Goal: Task Accomplishment & Management: Manage account settings

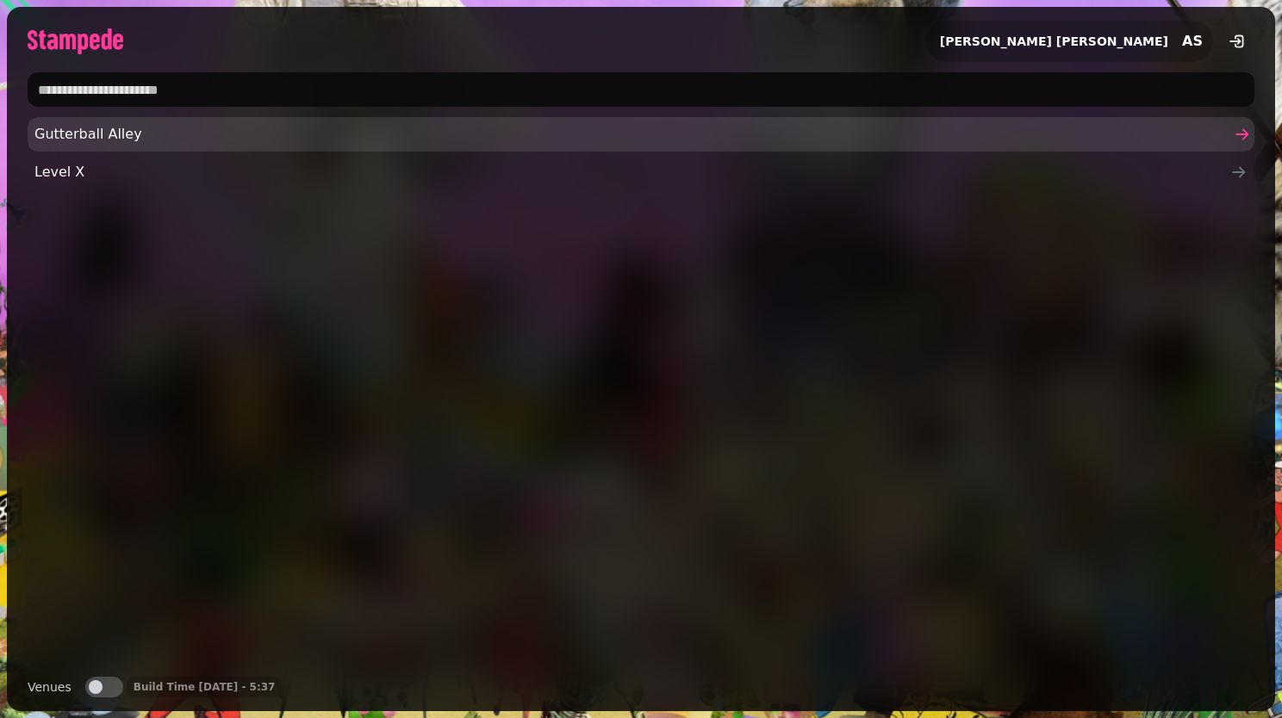
click at [304, 146] on link "Gutterball Alley" at bounding box center [641, 134] width 1227 height 34
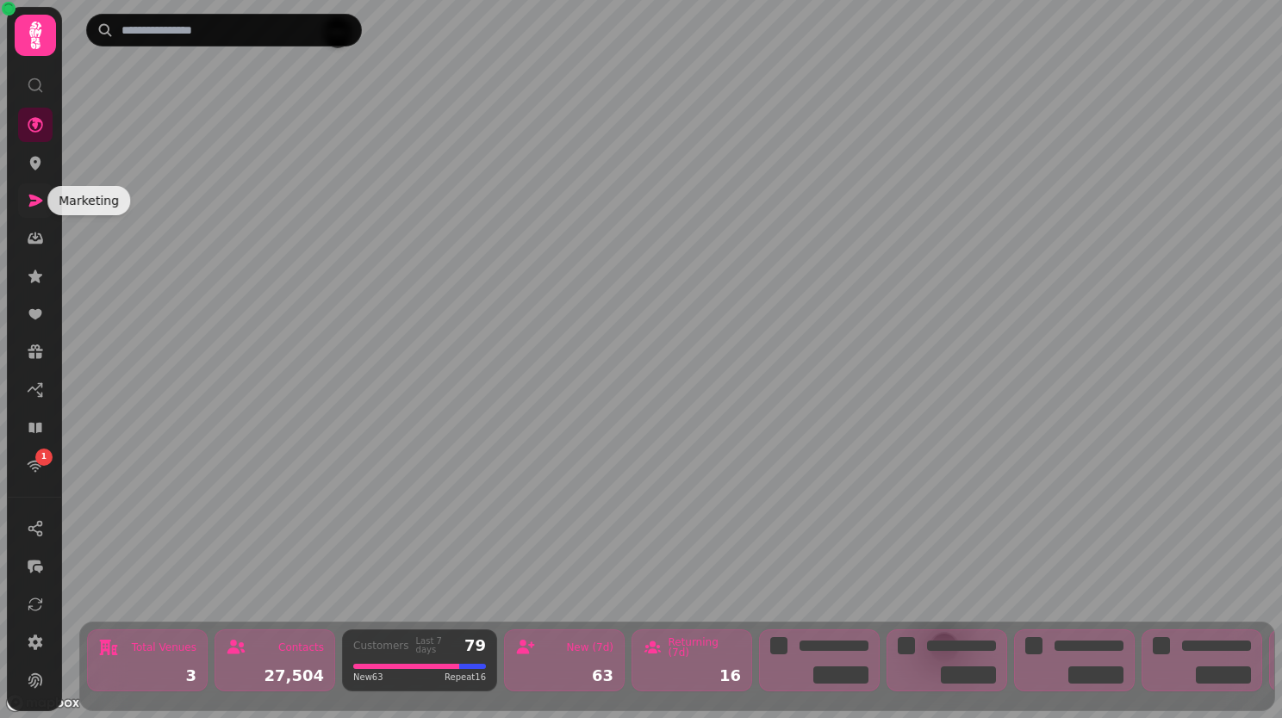
click at [30, 202] on icon at bounding box center [35, 200] width 17 height 17
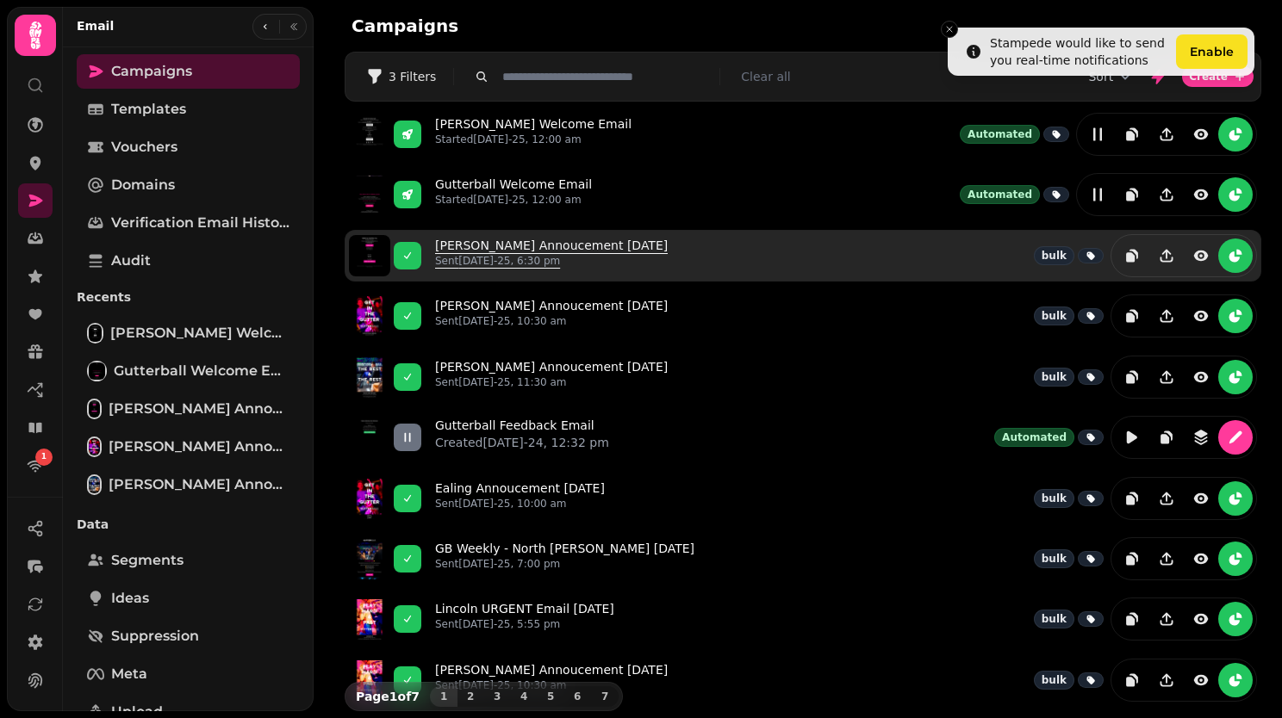
click at [575, 243] on link "Lincoln Annoucement 14th August Sent 14th Aug-25, 6:30 pm" at bounding box center [551, 256] width 233 height 38
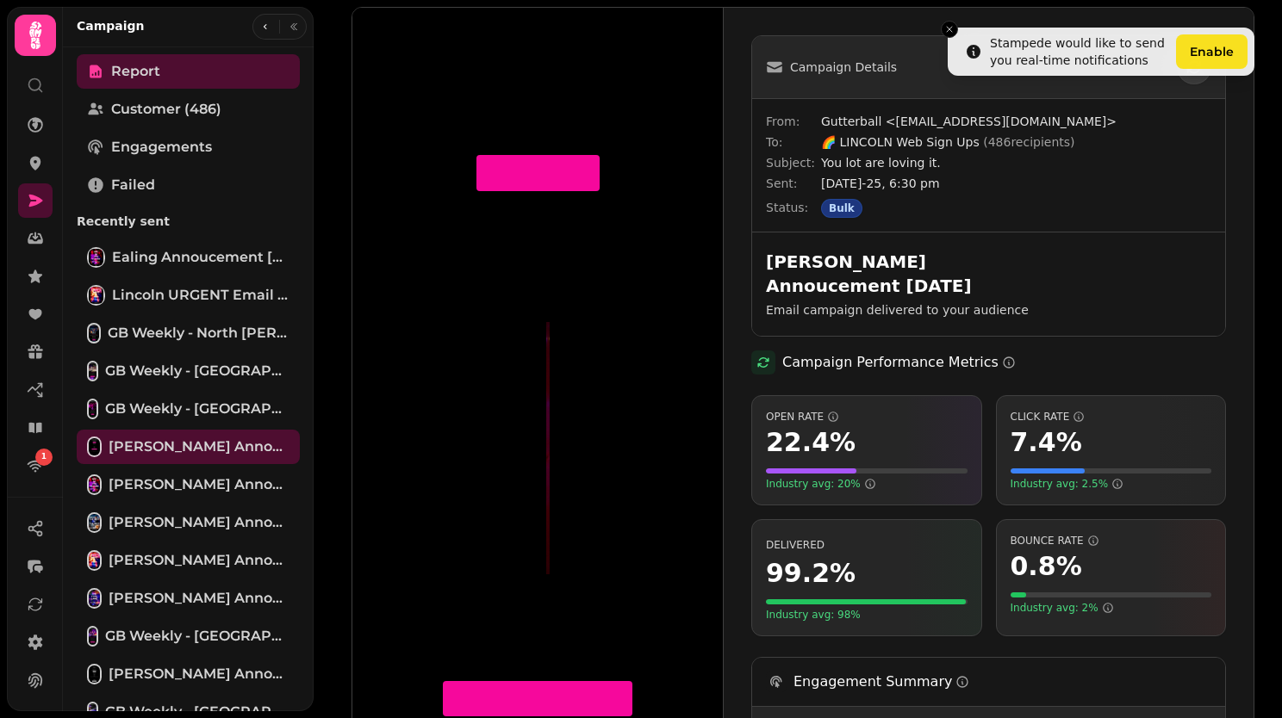
click at [743, 280] on div "Campaign Details From: Gutterball <marketing@gutterball.co.uk> To: 🌈 LINCOLN We…" at bounding box center [989, 446] width 530 height 876
click at [1234, 206] on div "Campaign Details From: Gutterball <marketing@gutterball.co.uk> To: 🌈 LINCOLN We…" at bounding box center [989, 446] width 530 height 876
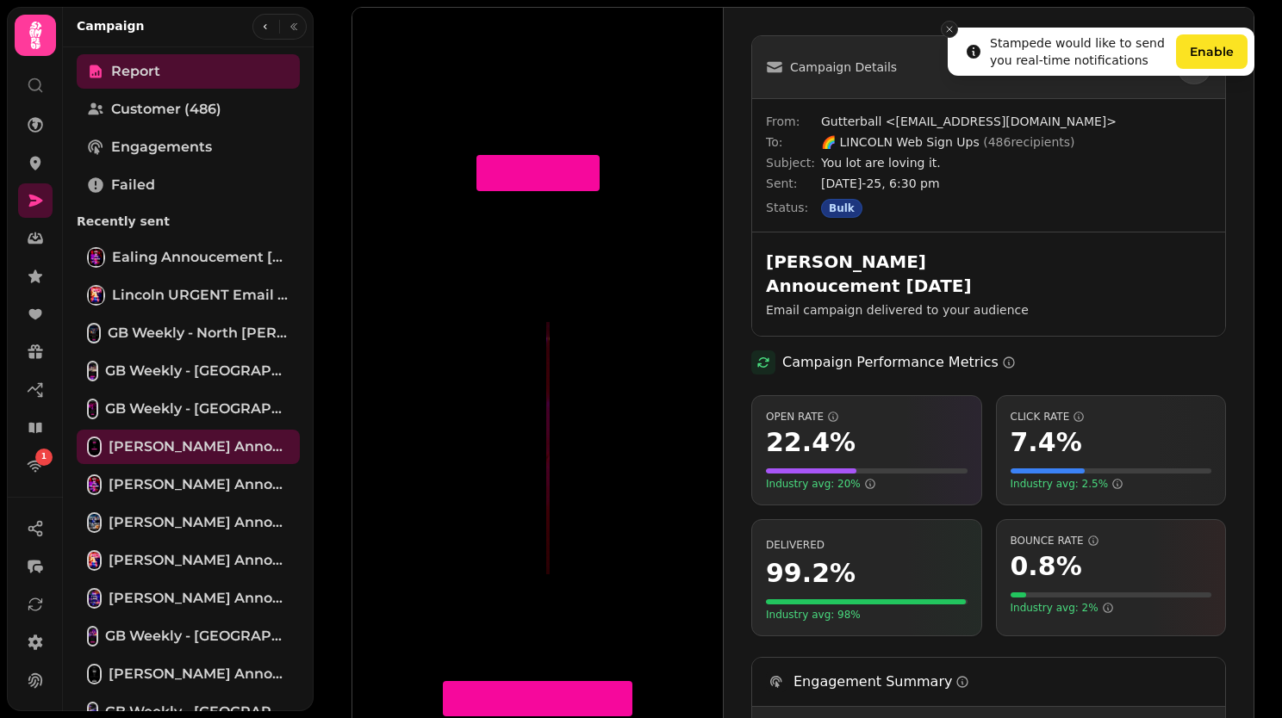
click at [949, 32] on icon "Close toast" at bounding box center [949, 29] width 10 height 10
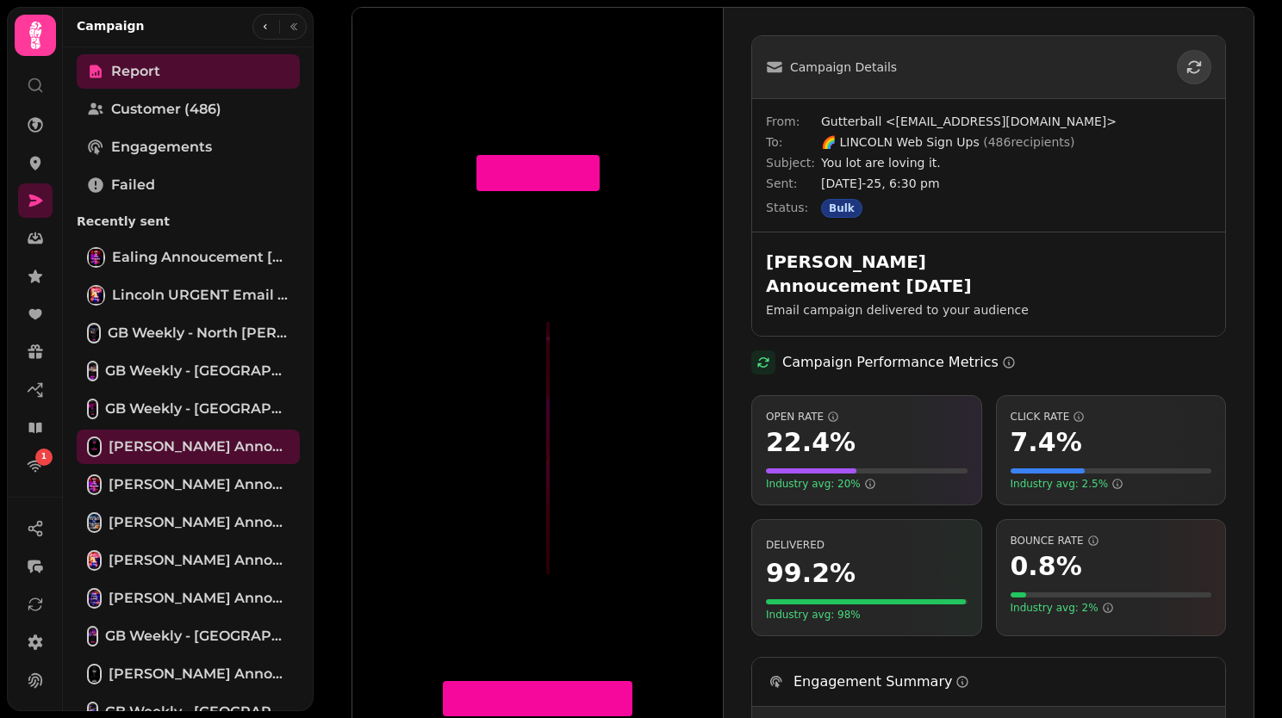
click at [1229, 171] on div "Campaign Details From: Gutterball <marketing@gutterball.co.uk> To: 🌈 LINCOLN We…" at bounding box center [989, 446] width 530 height 876
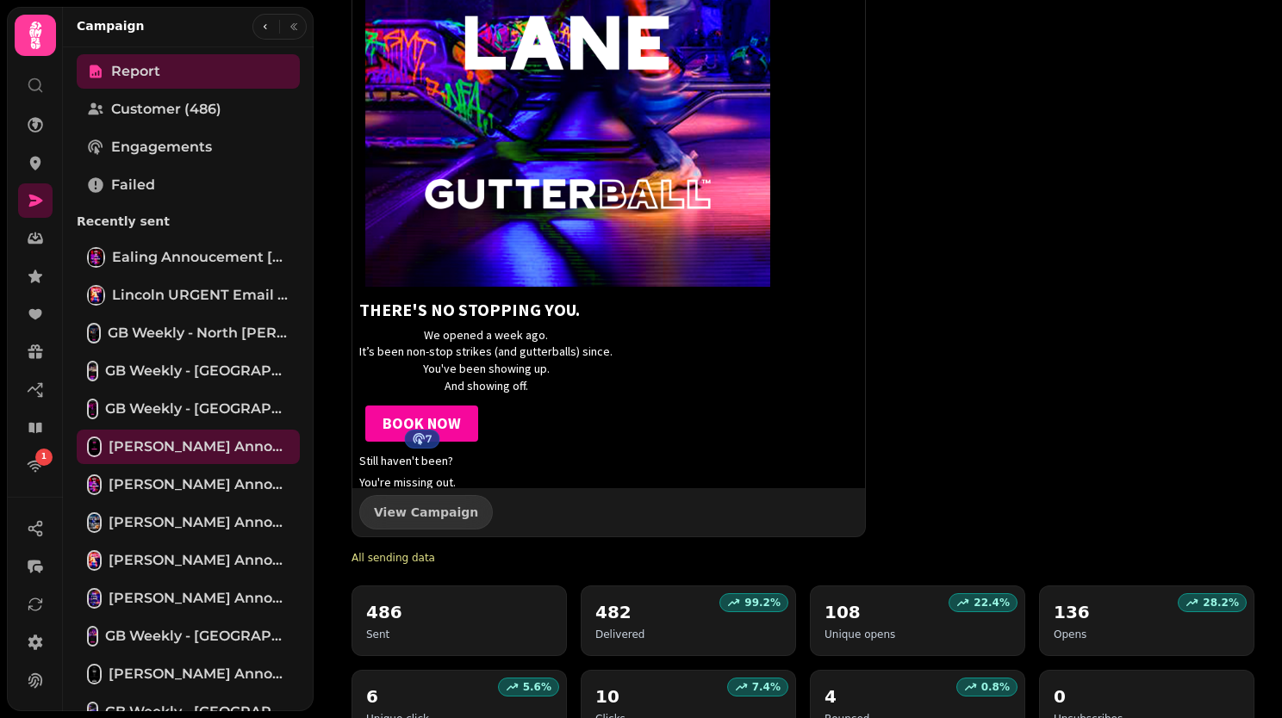
scroll to position [100, 0]
